Goal: Obtain resource: Obtain resource

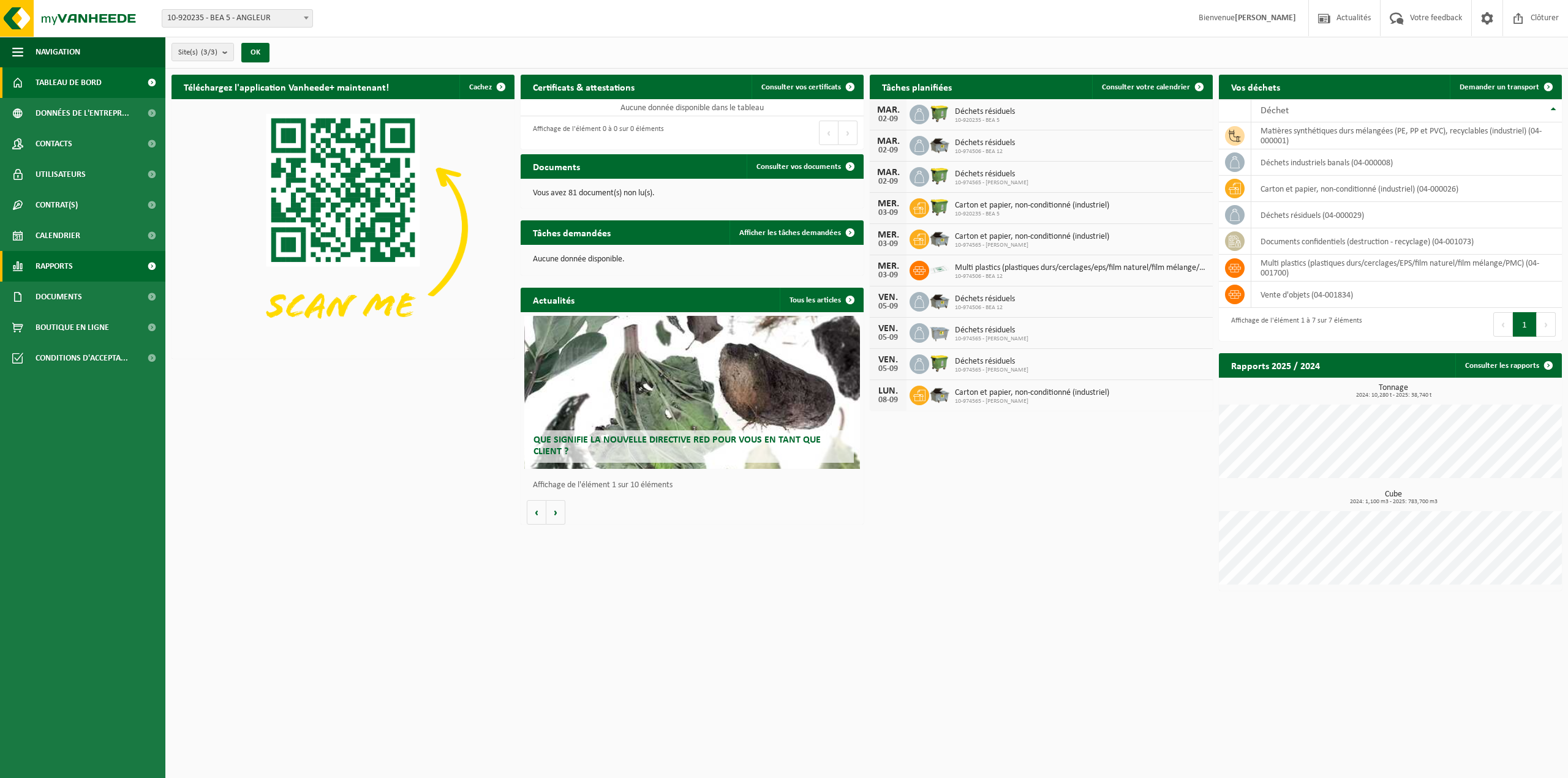
click at [64, 268] on span "Rapports" at bounding box center [54, 266] width 37 height 31
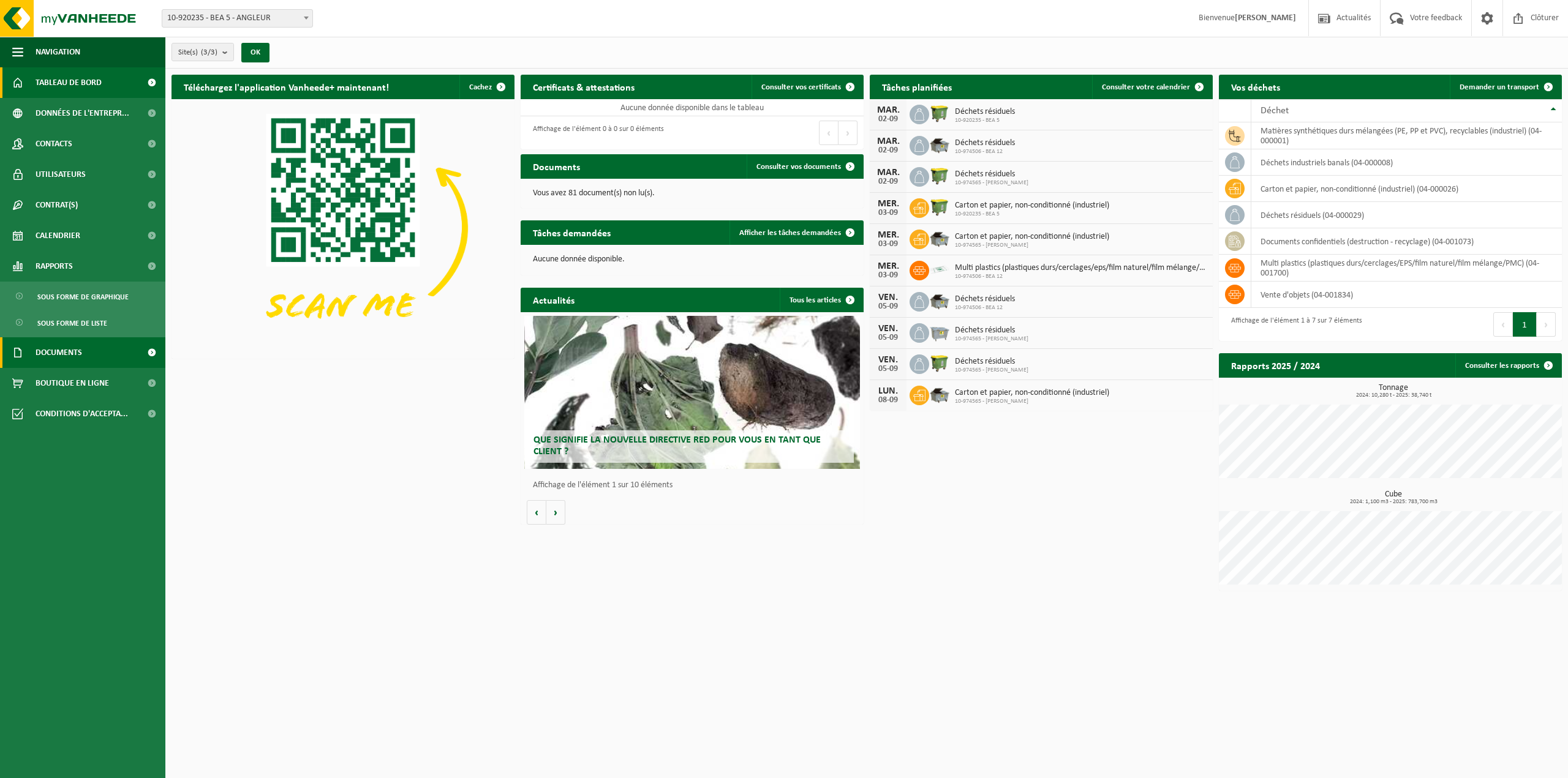
click at [61, 350] on span "Documents" at bounding box center [58, 353] width 46 height 31
click at [58, 407] on span "Documents" at bounding box center [57, 410] width 40 height 23
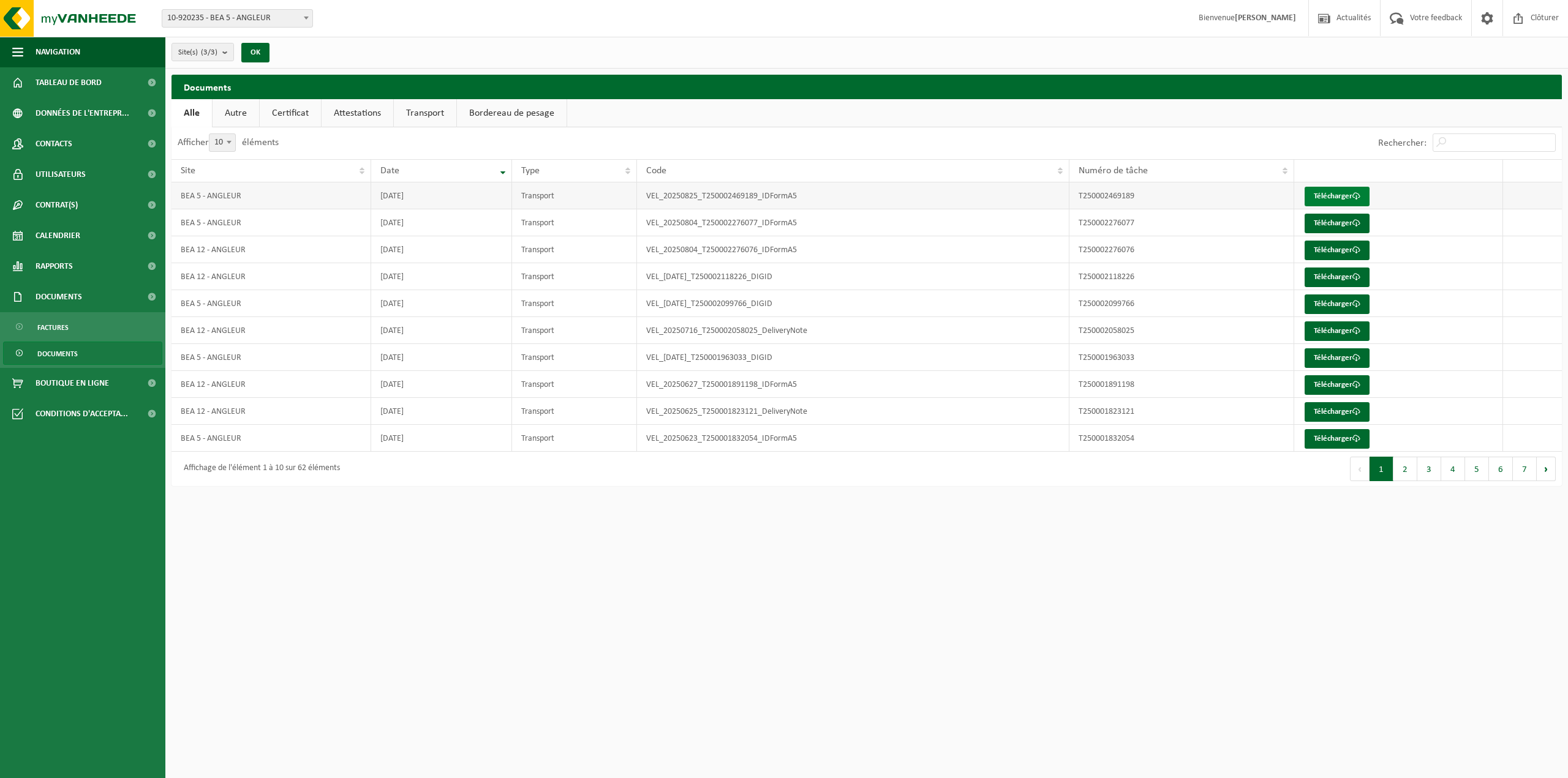
click at [1330, 194] on link "Télécharger" at bounding box center [1337, 197] width 65 height 20
click at [241, 114] on link "Autre" at bounding box center [235, 113] width 46 height 28
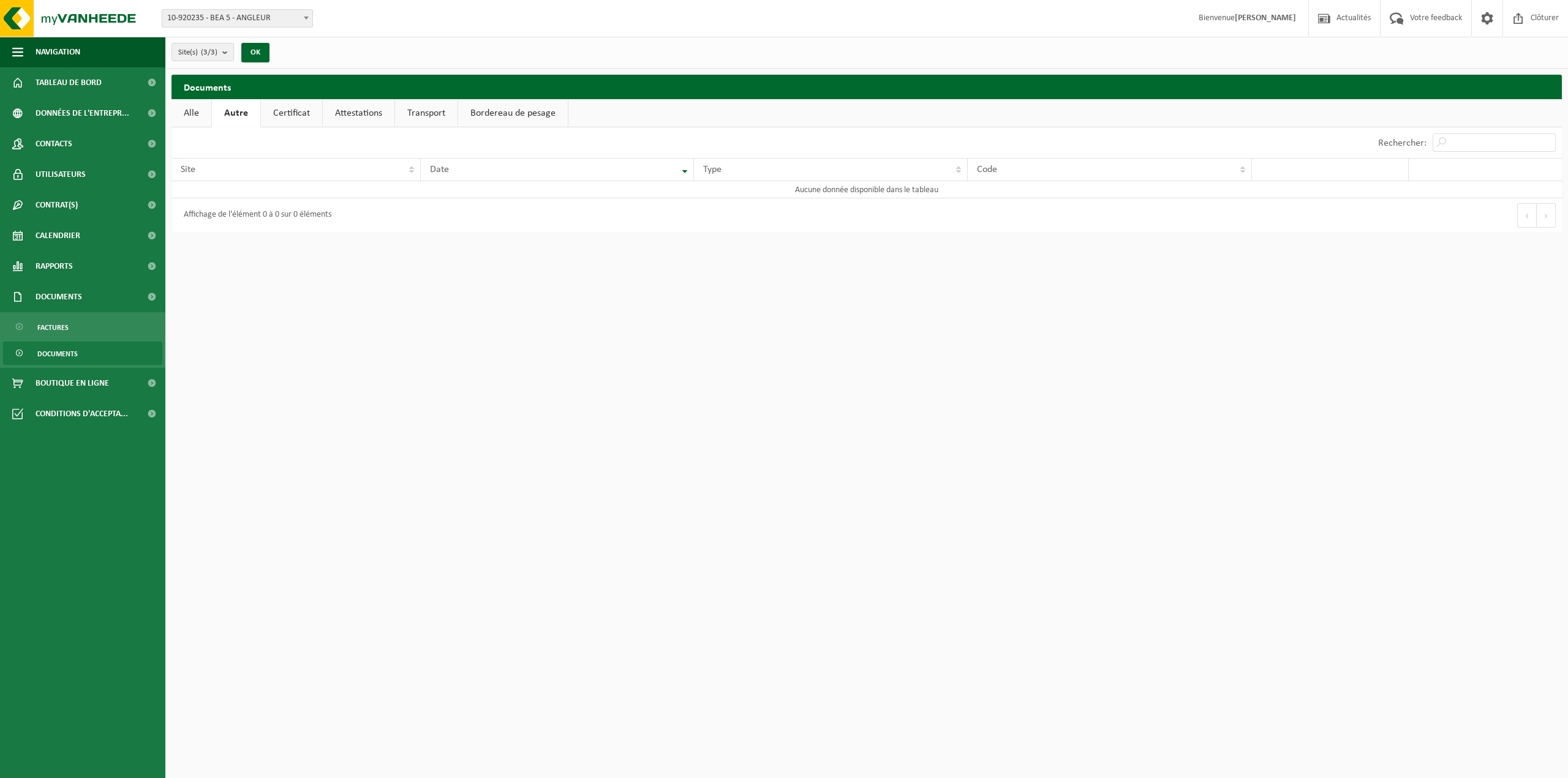
click at [276, 111] on link "Certificat" at bounding box center [292, 113] width 62 height 28
click at [363, 109] on link "Attestations" at bounding box center [357, 113] width 72 height 28
click at [497, 114] on link "Bordereau de pesage" at bounding box center [513, 113] width 109 height 28
click at [57, 263] on span "Rapports" at bounding box center [54, 266] width 37 height 31
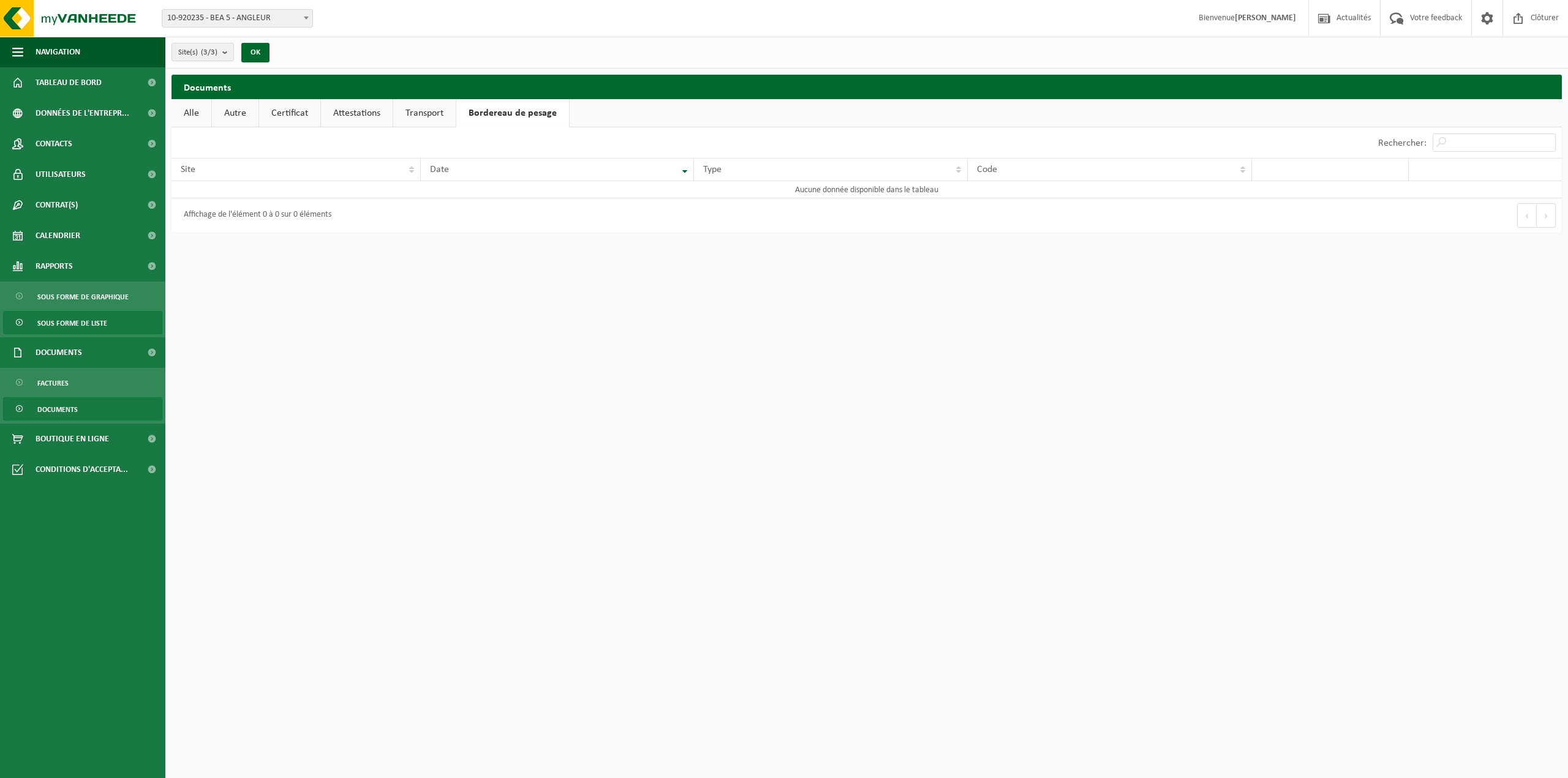
click at [73, 323] on span "Sous forme de liste" at bounding box center [72, 323] width 70 height 23
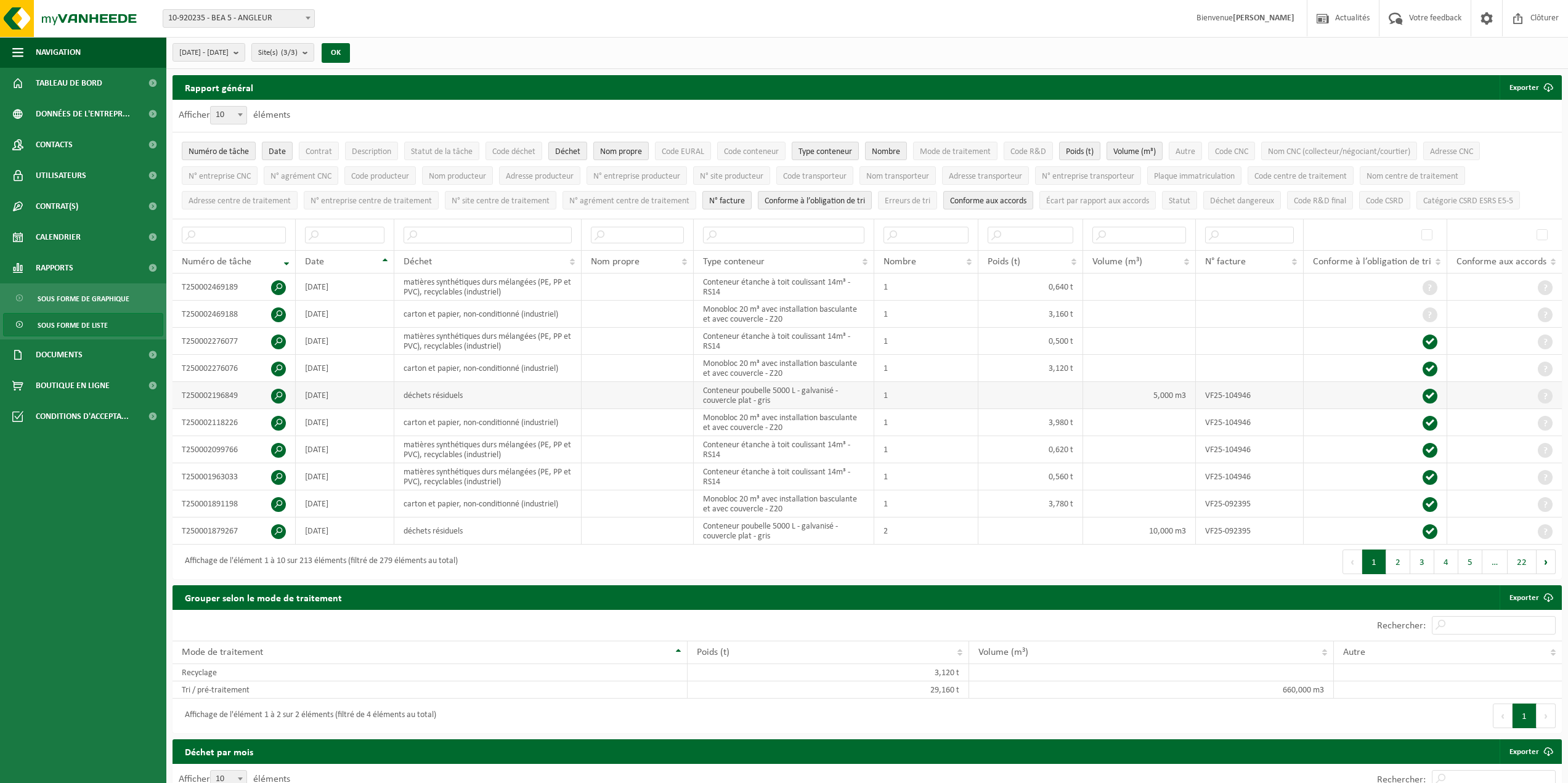
click at [280, 392] on span at bounding box center [278, 396] width 15 height 15
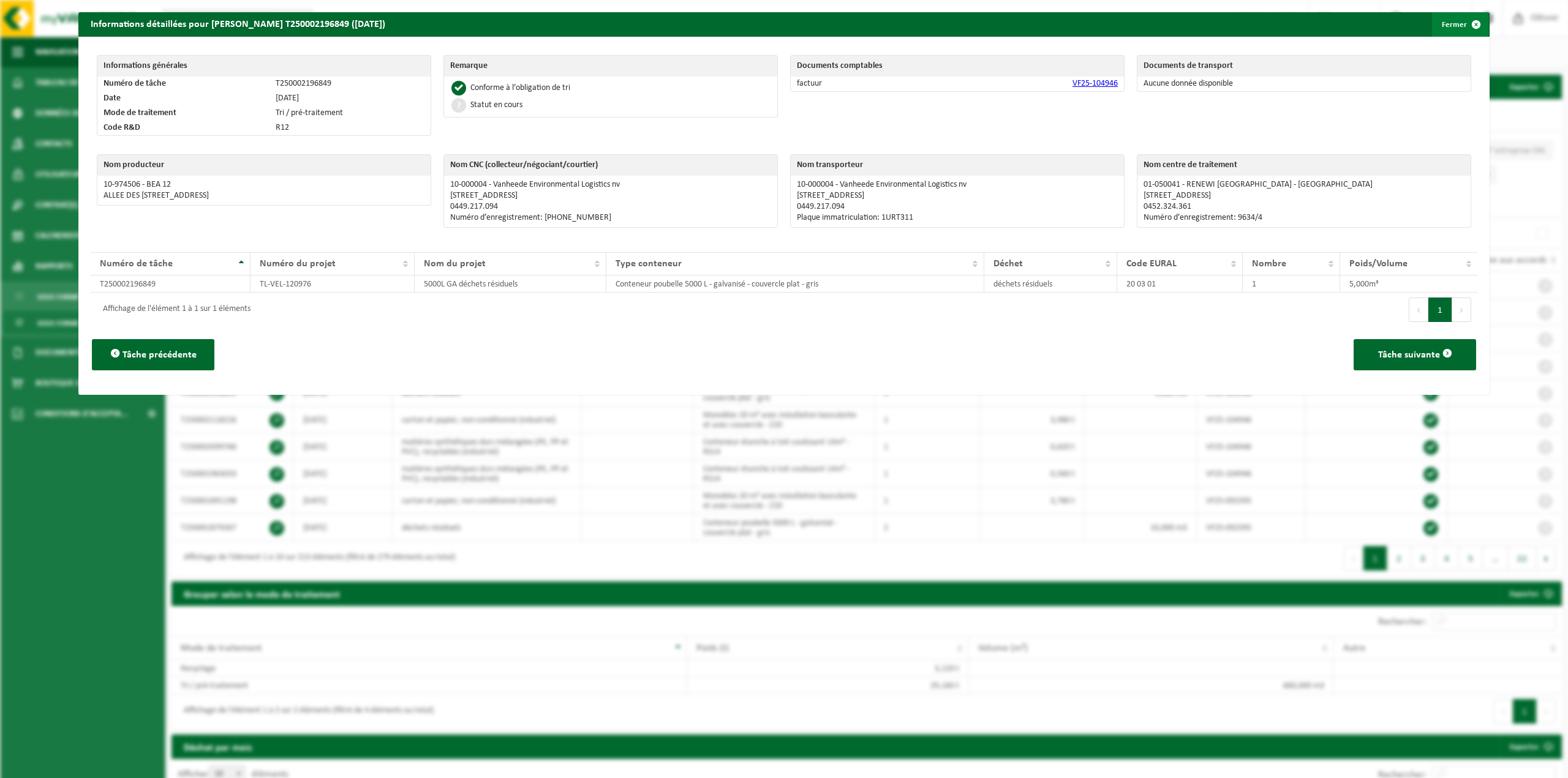
click at [1454, 24] on button "Fermer" at bounding box center [1459, 24] width 56 height 24
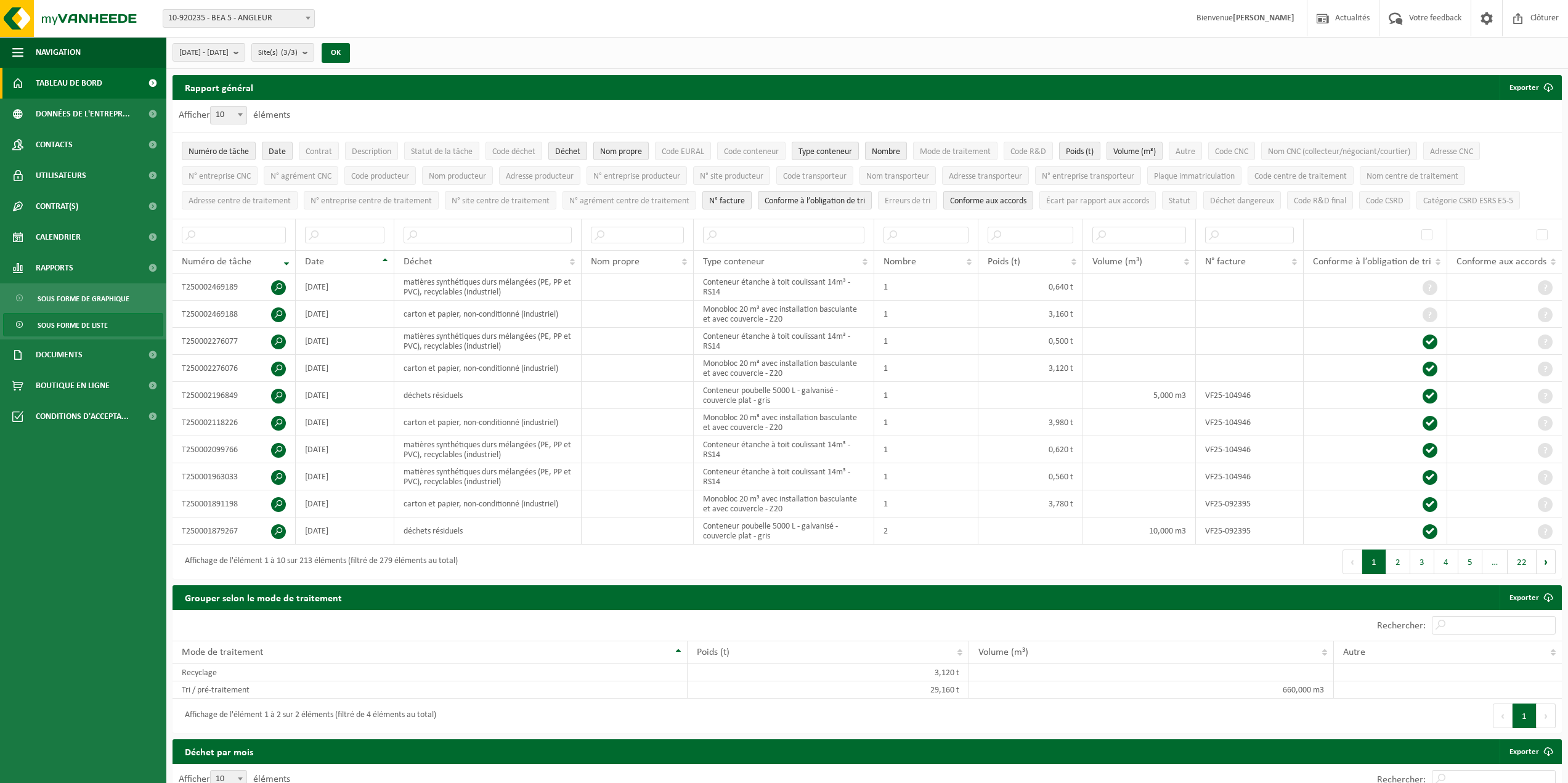
click at [66, 84] on span "Tableau de bord" at bounding box center [69, 83] width 66 height 31
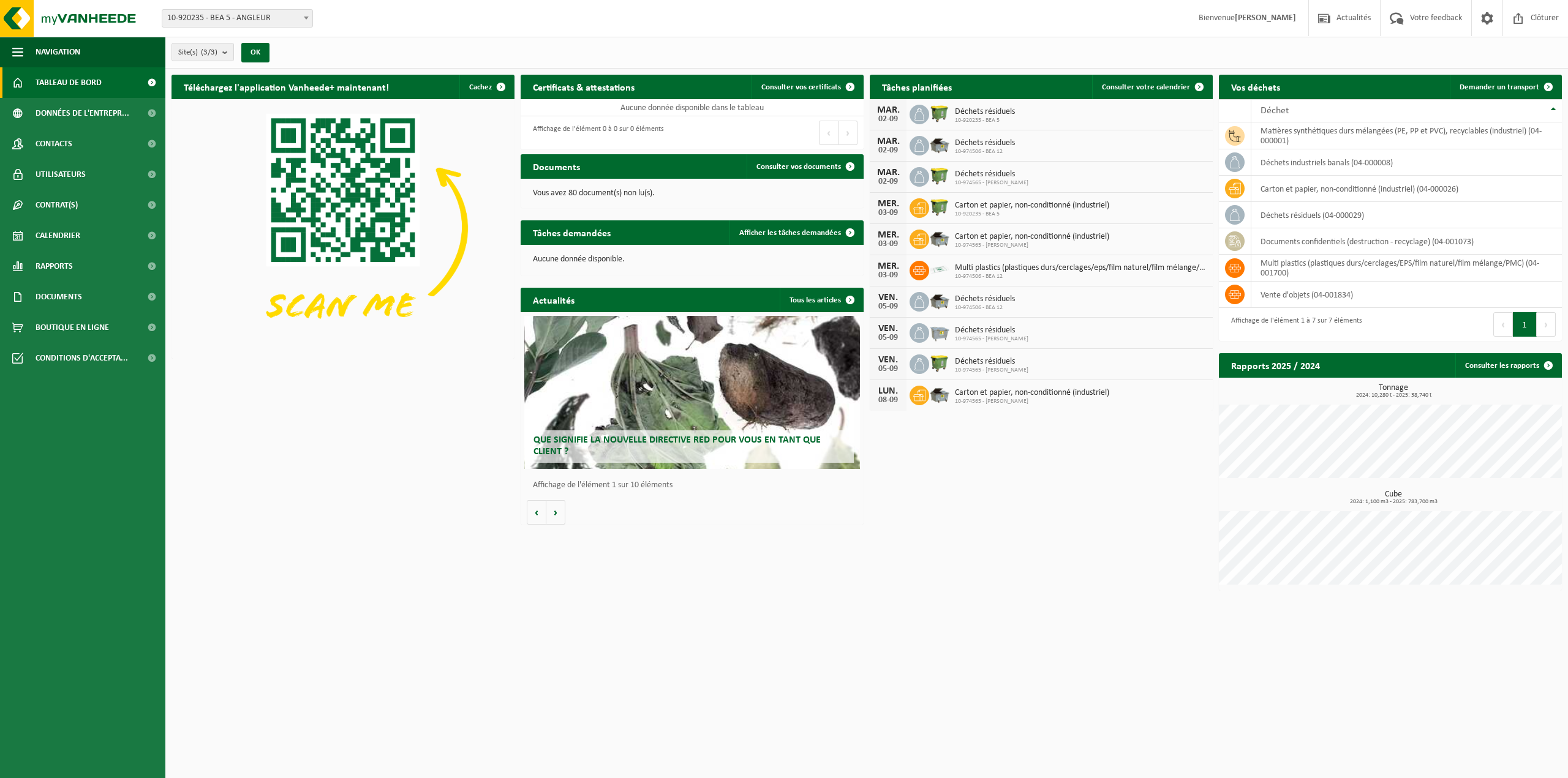
click at [953, 143] on div "Déchets résiduels 10-974506 - BEA 12" at bounding box center [982, 146] width 66 height 19
click at [994, 143] on span "Déchets résiduels" at bounding box center [985, 143] width 60 height 10
click at [1522, 366] on link "Consulter les rapports" at bounding box center [1508, 365] width 106 height 24
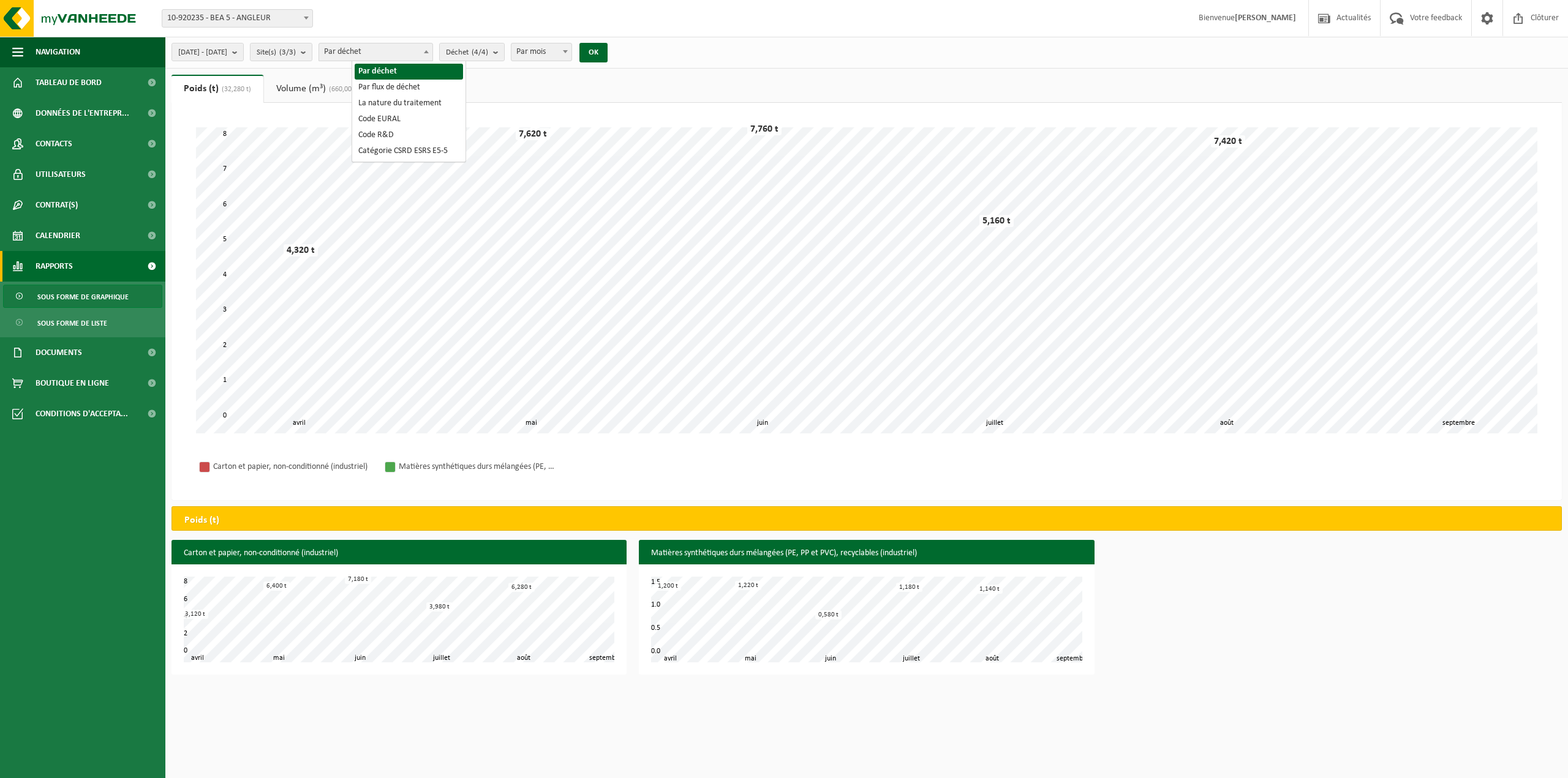
click at [390, 46] on span "Par déchet" at bounding box center [375, 51] width 113 height 17
select select "2"
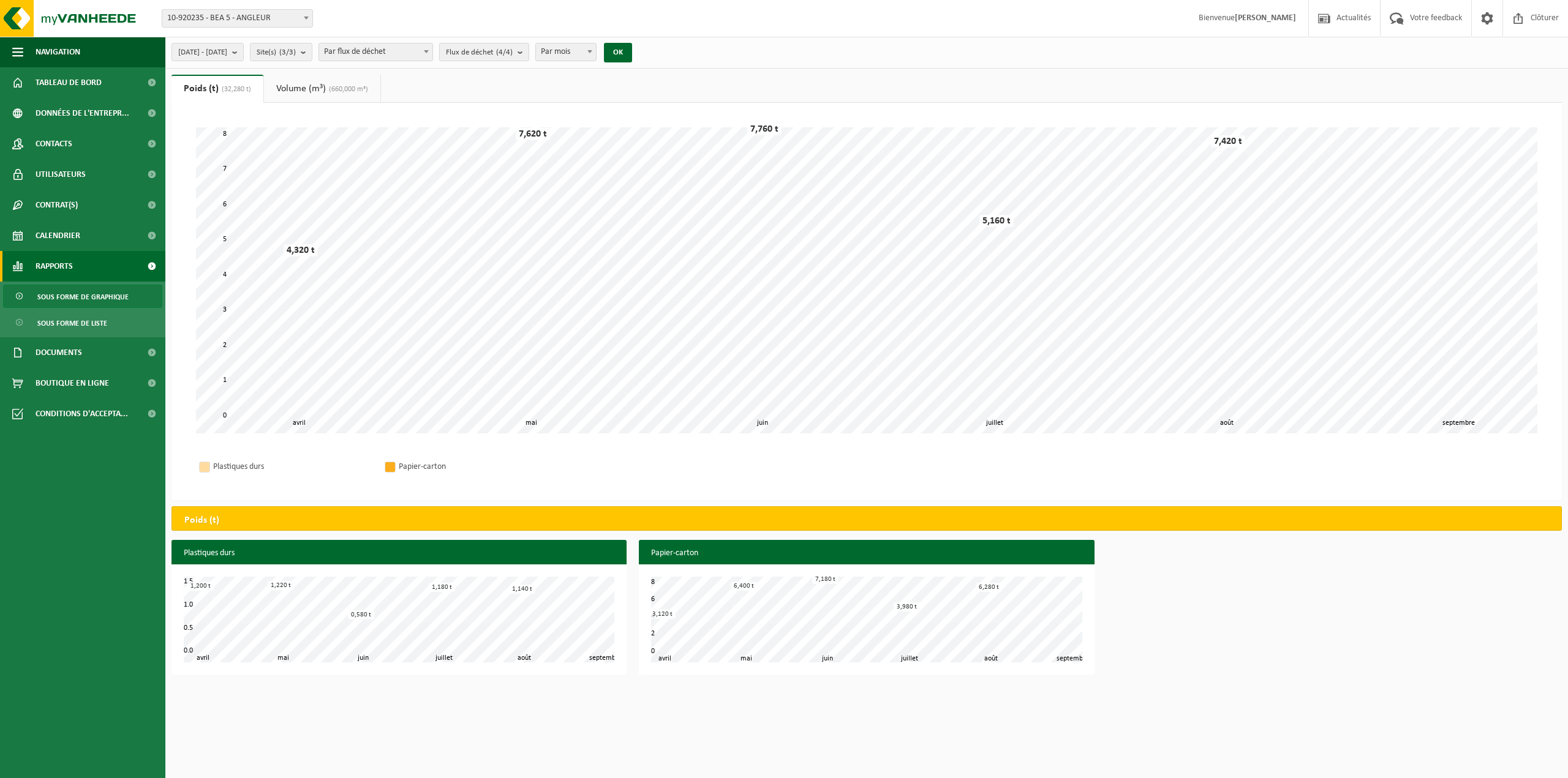
click at [63, 262] on span "Rapports" at bounding box center [54, 266] width 37 height 31
click at [150, 265] on span at bounding box center [152, 266] width 28 height 31
click at [96, 325] on span "Sous forme de liste" at bounding box center [72, 323] width 70 height 23
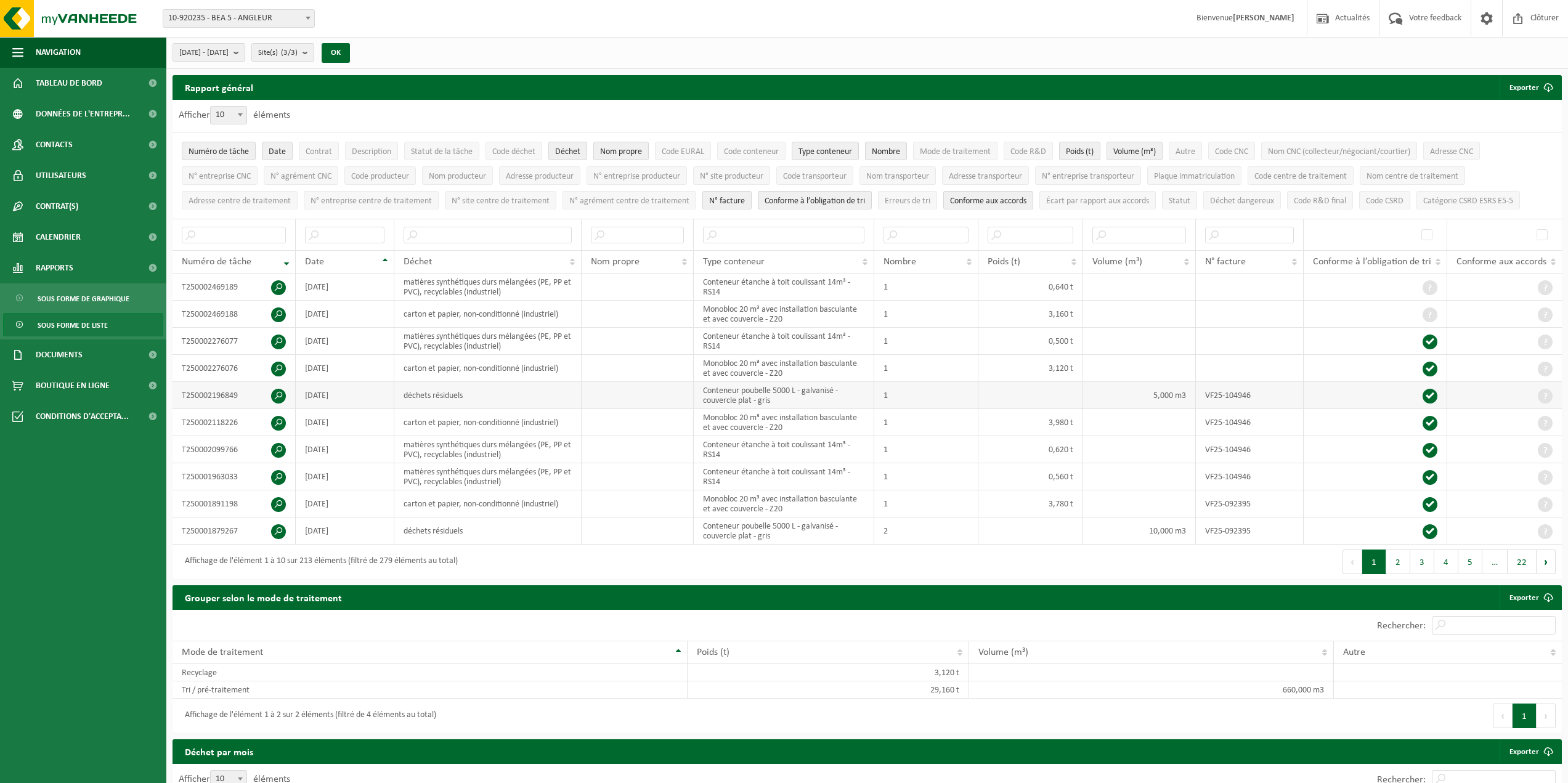
click at [278, 393] on span at bounding box center [278, 396] width 15 height 15
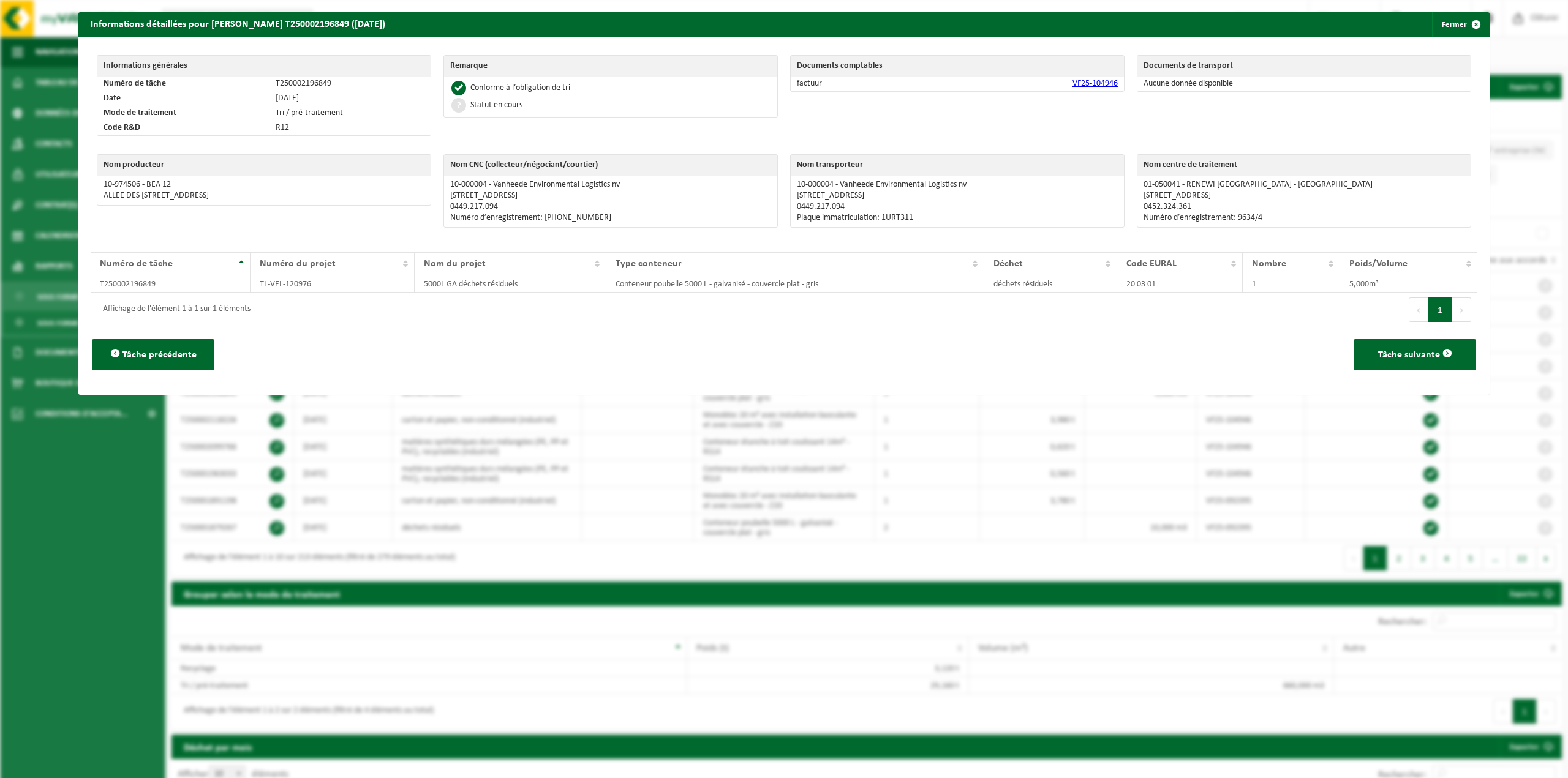
click at [1087, 83] on link "VF25-104946" at bounding box center [1095, 84] width 45 height 10
click at [1017, 338] on div "Tâche précédente Tâche suivante" at bounding box center [784, 355] width 1387 height 56
click at [1470, 23] on span "button" at bounding box center [1476, 24] width 24 height 24
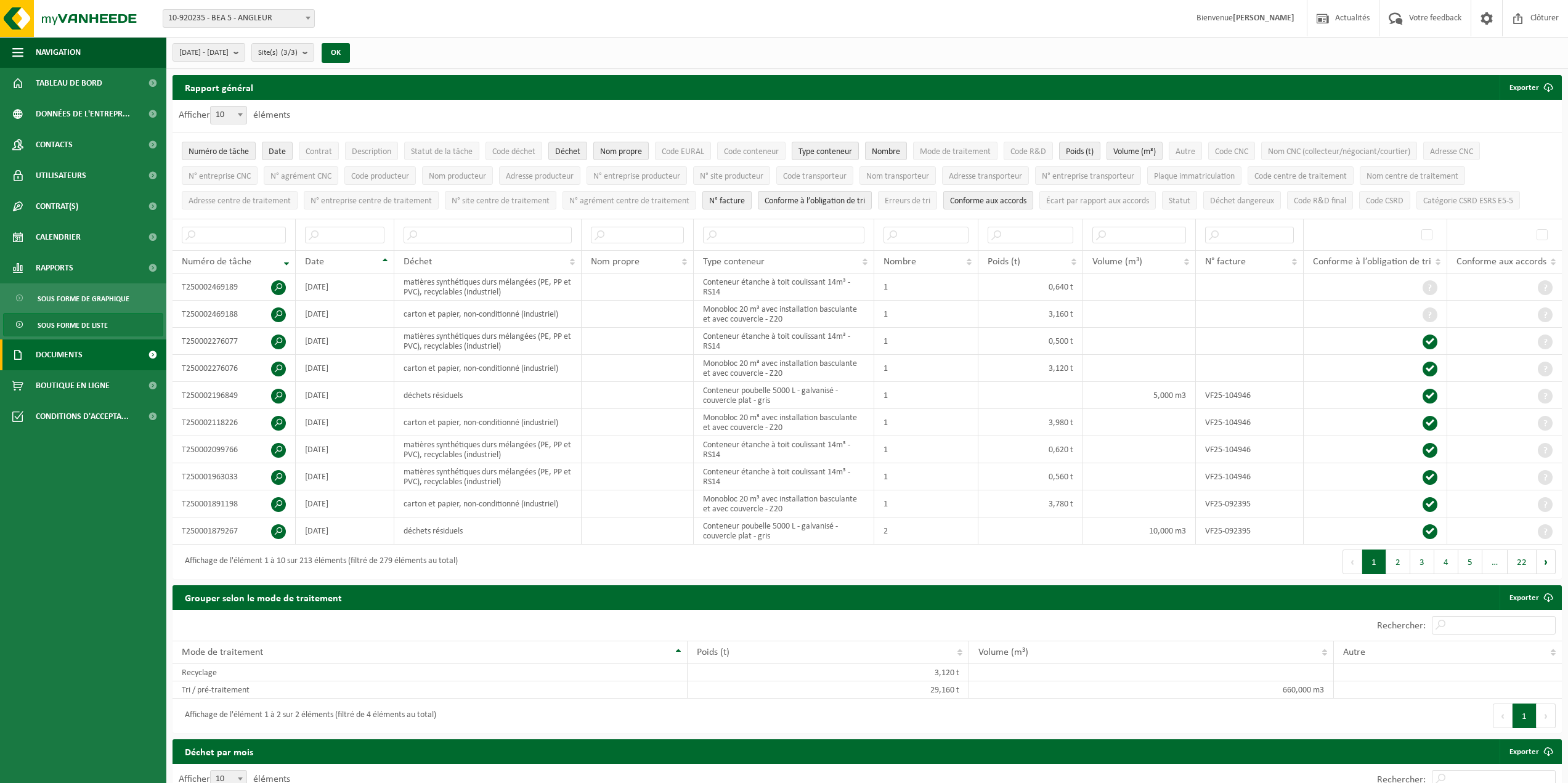
click at [66, 352] on span "Documents" at bounding box center [58, 355] width 46 height 31
click at [56, 413] on span "Documents" at bounding box center [58, 413] width 41 height 24
